Goal: Find specific page/section

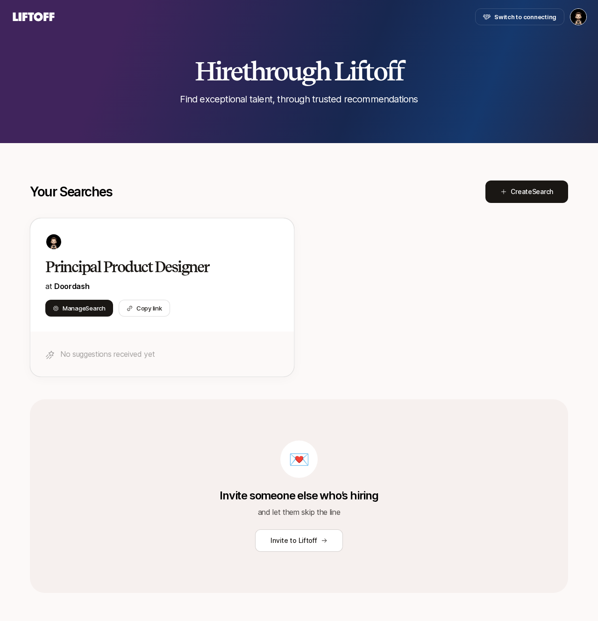
scroll to position [3, 0]
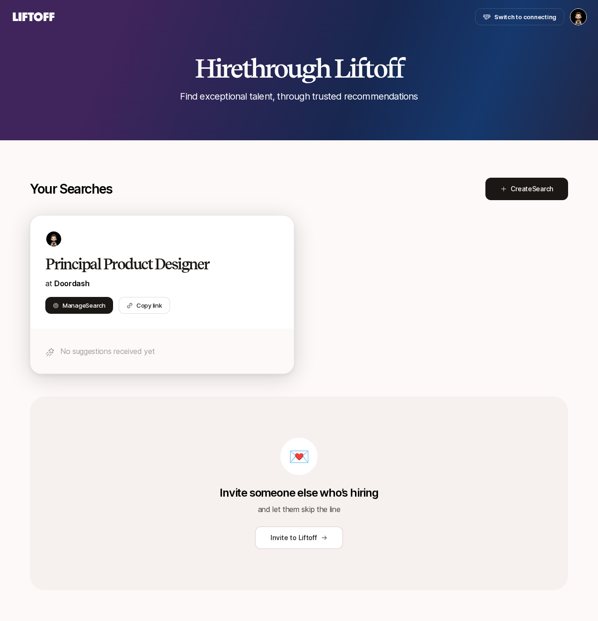
click at [203, 281] on p "at [GEOGRAPHIC_DATA]" at bounding box center [162, 283] width 234 height 12
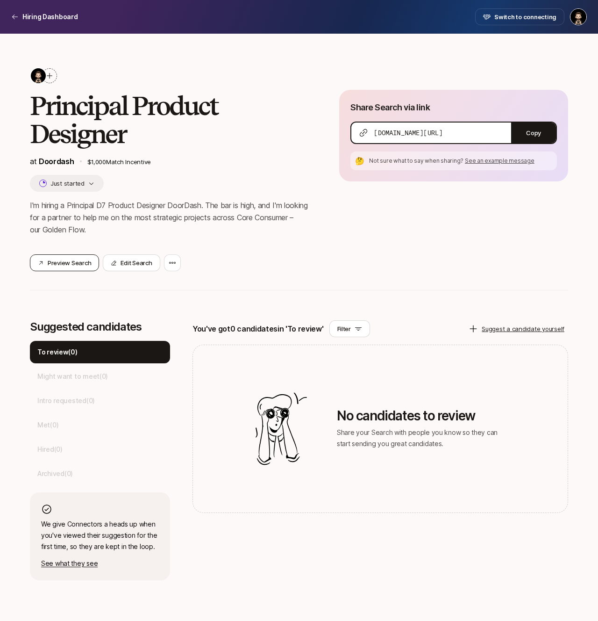
click at [73, 259] on button "Preview Search" at bounding box center [64, 262] width 69 height 17
